Goal: Check status: Check status

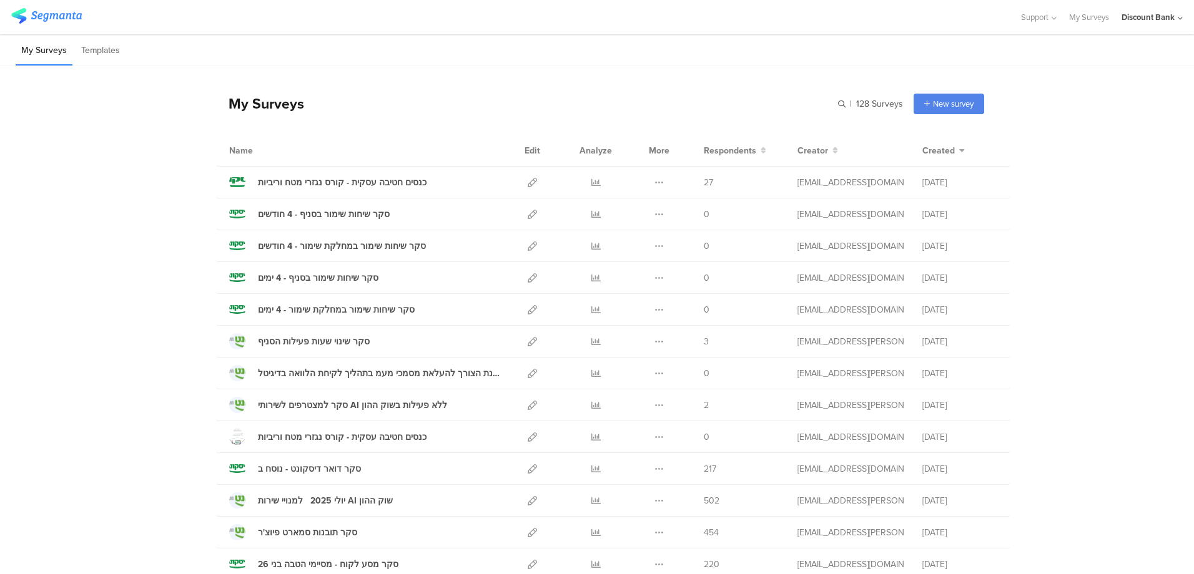
scroll to position [62, 0]
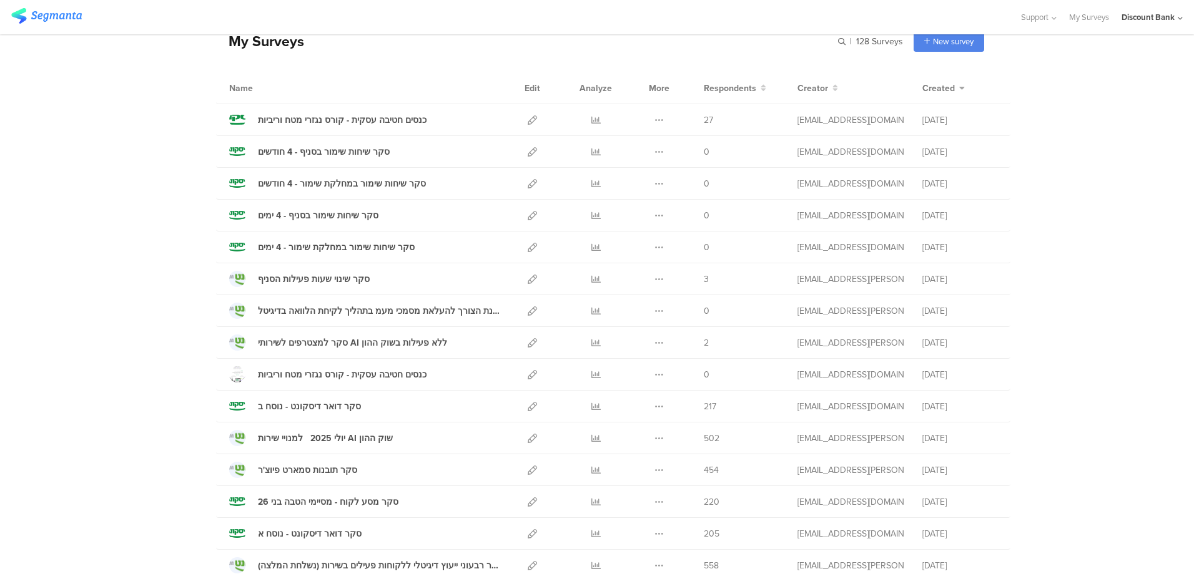
click at [594, 503] on icon at bounding box center [595, 502] width 9 height 9
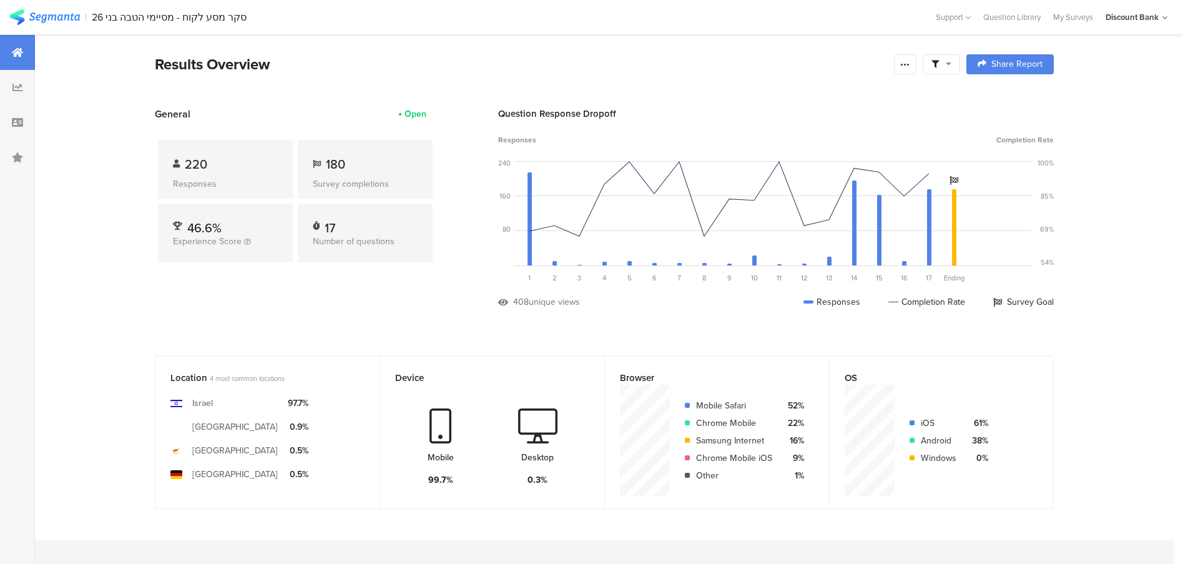
click at [662, 83] on section "Results Overview Confidence Level 95 % Preview survey Edit survey Export Result…" at bounding box center [604, 80] width 999 height 54
